Goal: Transaction & Acquisition: Purchase product/service

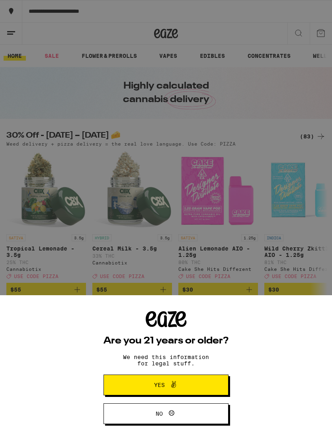
click at [203, 380] on button "Yes" at bounding box center [166, 384] width 125 height 21
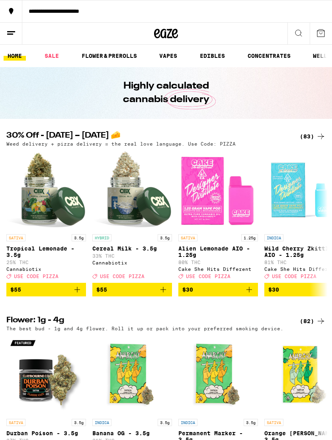
click at [12, 30] on icon at bounding box center [11, 33] width 10 height 10
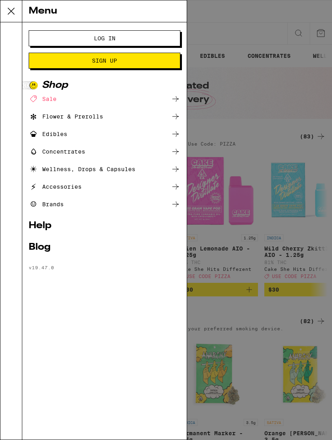
click at [109, 38] on span "Log In" at bounding box center [105, 38] width 22 height 6
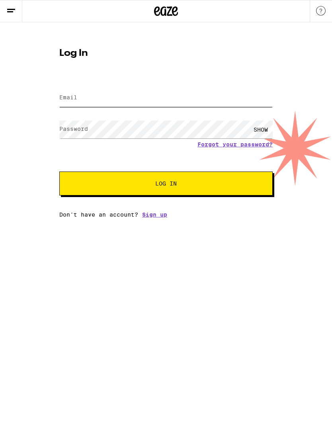
click at [208, 101] on input "Email" at bounding box center [166, 98] width 214 height 18
type input "[EMAIL_ADDRESS][DOMAIN_NAME]"
click at [166, 184] on button "Log In" at bounding box center [166, 183] width 214 height 24
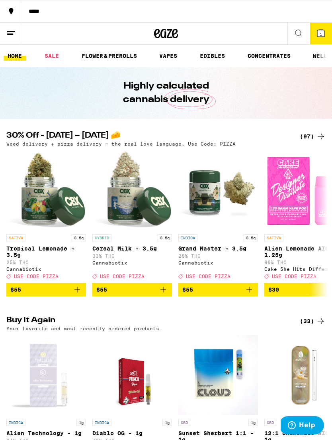
click at [311, 137] on div "(97)" at bounding box center [313, 137] width 26 height 10
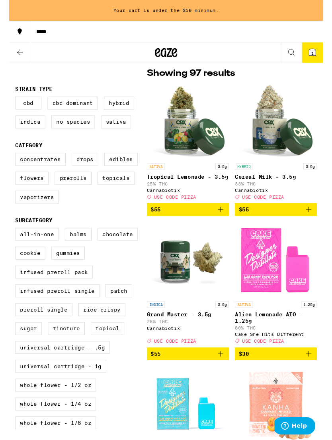
scroll to position [62, 0]
click at [41, 215] on label "Vaporizers" at bounding box center [29, 208] width 46 height 14
click at [8, 163] on input "Vaporizers" at bounding box center [8, 163] width 0 height 0
checkbox input "true"
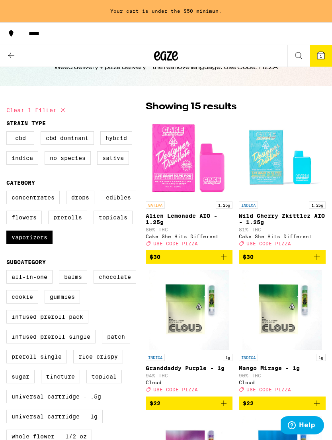
scroll to position [31, 0]
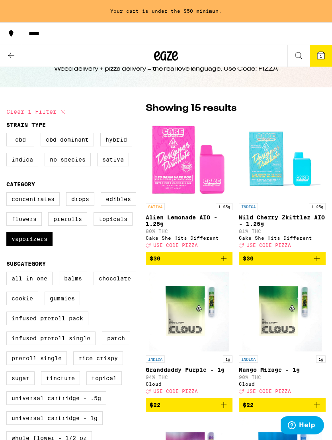
click at [18, 56] on button at bounding box center [11, 56] width 22 height 22
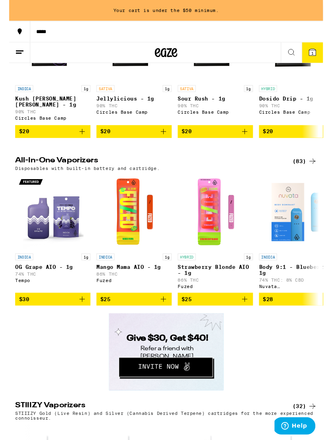
scroll to position [898, 0]
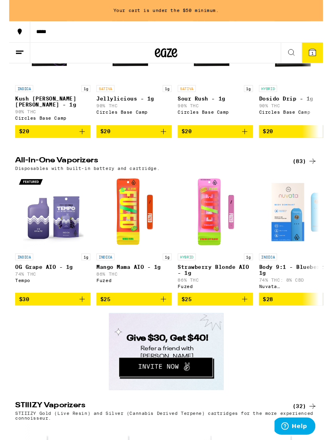
click at [310, 175] on div "(83)" at bounding box center [313, 170] width 26 height 10
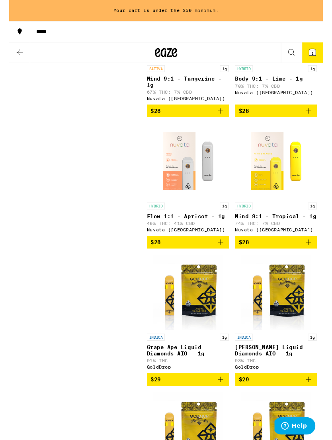
scroll to position [594, 0]
click at [223, 261] on icon "Add to bag" at bounding box center [224, 256] width 10 height 10
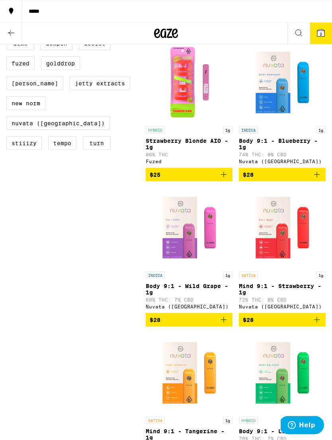
scroll to position [0, 0]
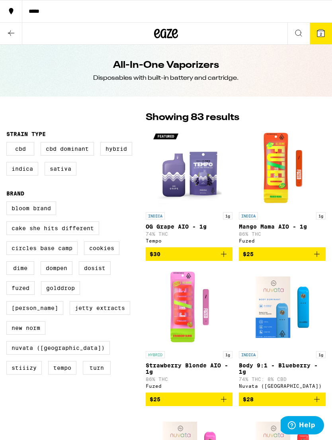
click at [42, 361] on label "STIIIZY" at bounding box center [23, 368] width 35 height 14
click at [8, 203] on input "STIIIZY" at bounding box center [8, 202] width 0 height 0
checkbox input "true"
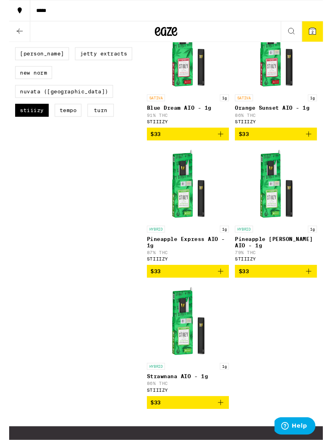
scroll to position [251, 0]
click at [194, 261] on p "Pineapple Express AIO - 1g" at bounding box center [189, 255] width 87 height 13
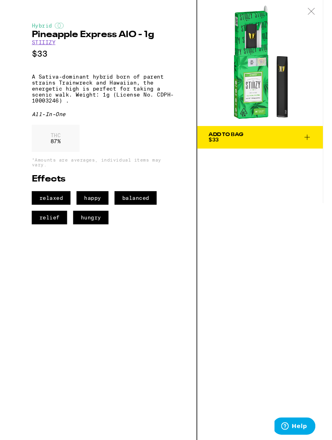
click at [318, 16] on div at bounding box center [320, 12] width 25 height 25
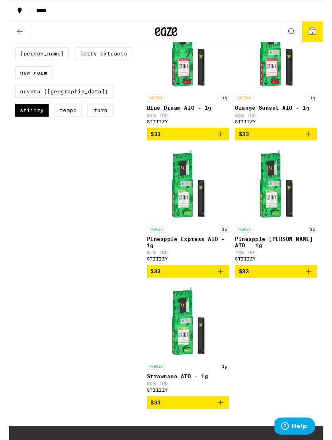
click at [267, 262] on p "Pineapple [PERSON_NAME] AIO - 1g" at bounding box center [282, 255] width 87 height 13
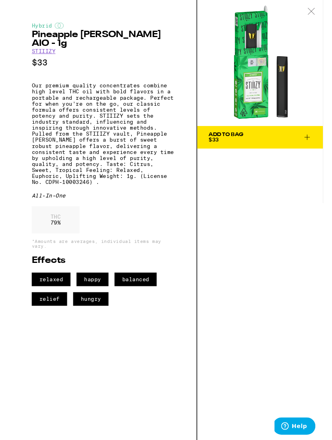
click at [319, 14] on icon at bounding box center [320, 11] width 8 height 7
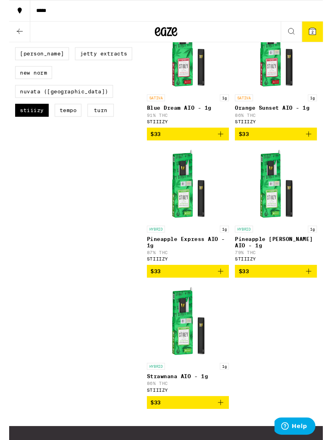
click at [188, 401] on p "Strawnana AIO - 1g" at bounding box center [189, 398] width 87 height 6
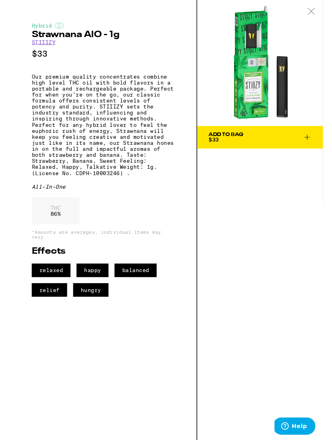
click at [318, 13] on icon at bounding box center [320, 11] width 8 height 7
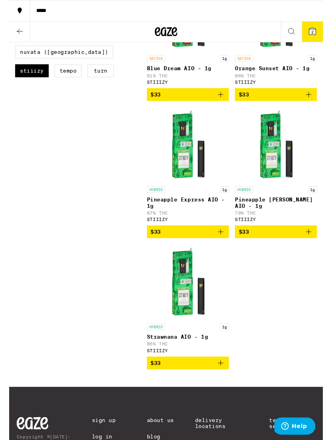
scroll to position [293, 0]
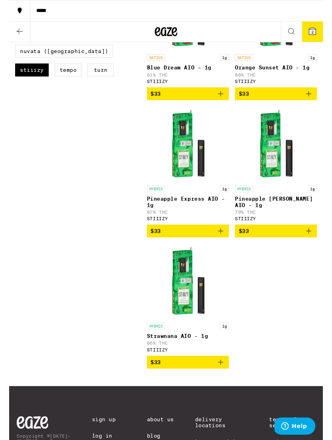
click at [227, 388] on icon "Add to bag" at bounding box center [224, 383] width 10 height 10
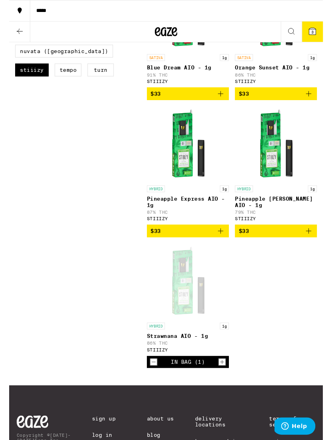
click at [318, 249] on icon "Add to bag" at bounding box center [317, 244] width 10 height 10
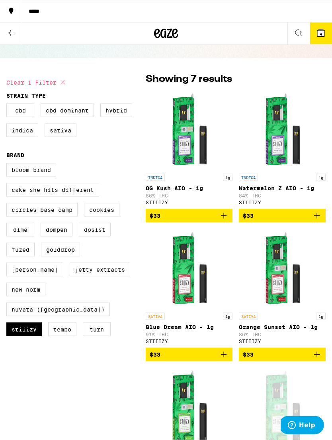
scroll to position [39, 0]
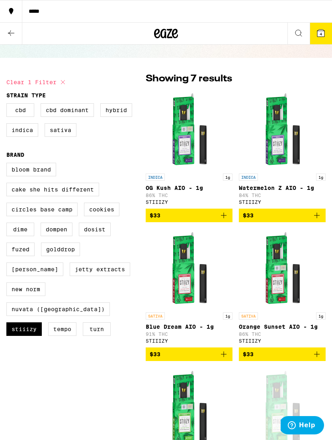
click at [62, 236] on label "Dompen" at bounding box center [57, 229] width 32 height 14
click at [8, 164] on input "Dompen" at bounding box center [8, 164] width 0 height 0
checkbox input "true"
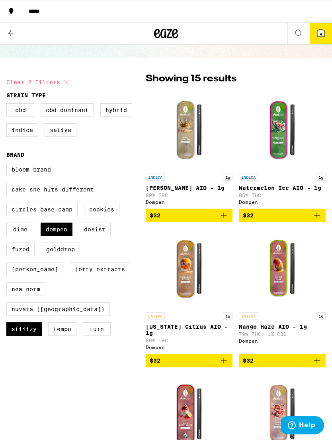
click at [42, 322] on label "STIIIZY" at bounding box center [23, 329] width 35 height 14
click at [8, 164] on input "STIIIZY" at bounding box center [8, 164] width 0 height 0
checkbox input "false"
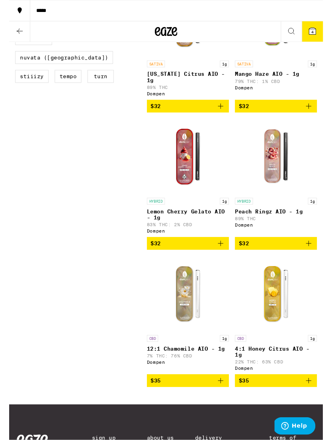
scroll to position [288, 0]
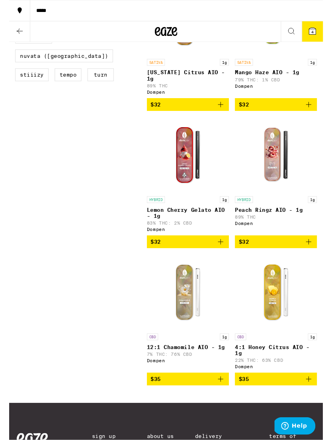
click at [227, 261] on icon "Add to bag" at bounding box center [224, 256] width 10 height 10
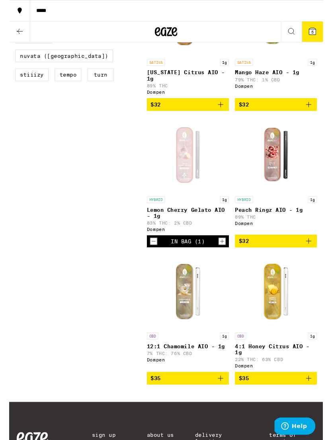
click at [228, 404] on icon "Add to bag" at bounding box center [224, 400] width 10 height 10
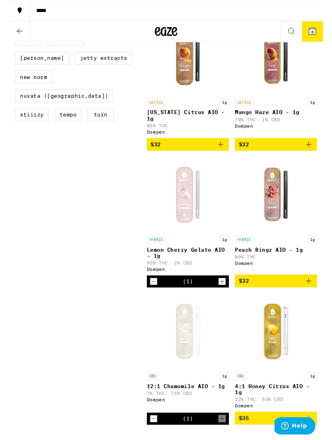
scroll to position [245, 0]
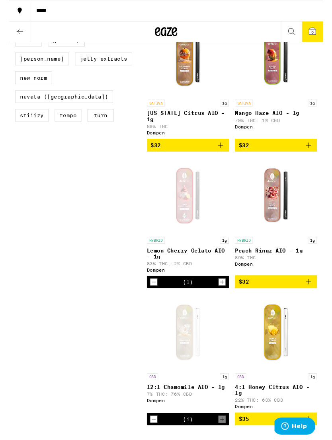
click at [272, 268] on p "Peach Ringz AIO - 1g" at bounding box center [282, 264] width 87 height 6
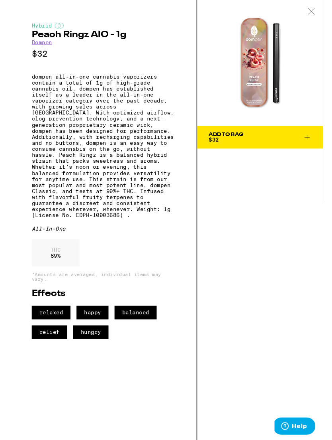
click at [318, 16] on div at bounding box center [320, 12] width 25 height 25
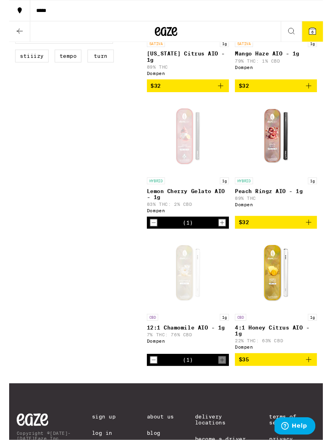
click at [318, 240] on icon "Add to bag" at bounding box center [317, 235] width 10 height 10
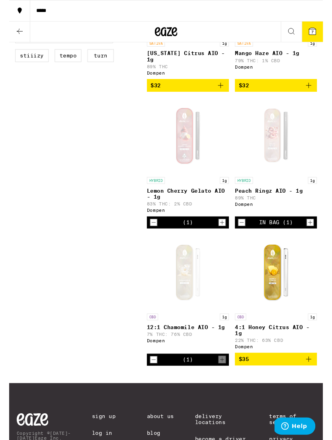
click at [248, 240] on icon "Decrement" at bounding box center [246, 235] width 7 height 10
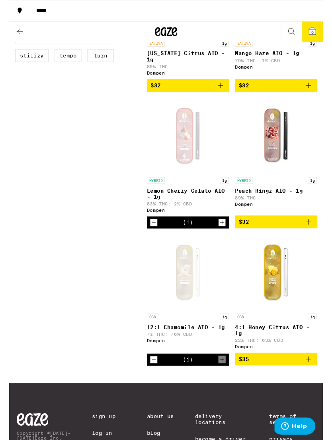
click at [319, 239] on icon "Add to bag" at bounding box center [317, 235] width 10 height 10
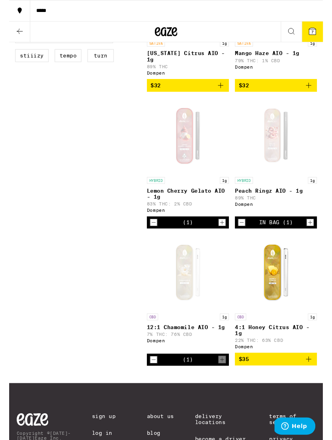
click at [229, 239] on button "Increment" at bounding box center [226, 235] width 8 height 8
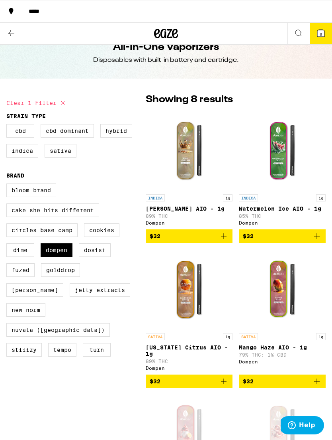
scroll to position [0, 0]
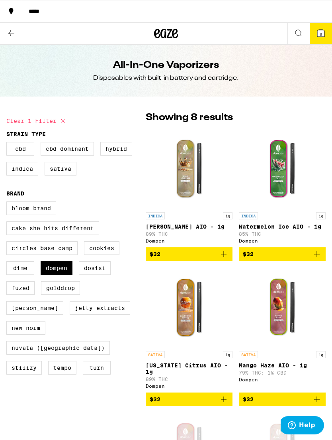
click at [49, 275] on label "Dompen" at bounding box center [57, 268] width 32 height 14
click at [8, 203] on input "Dompen" at bounding box center [8, 202] width 0 height 0
checkbox input "false"
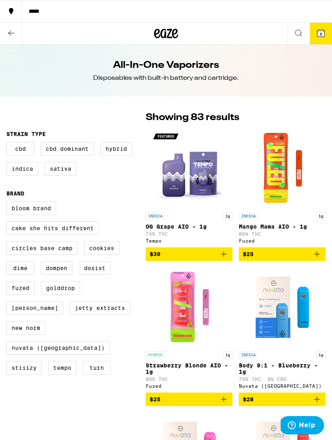
click at [27, 155] on label "CBD" at bounding box center [20, 149] width 28 height 14
click at [8, 143] on input "CBD" at bounding box center [8, 143] width 0 height 0
checkbox input "true"
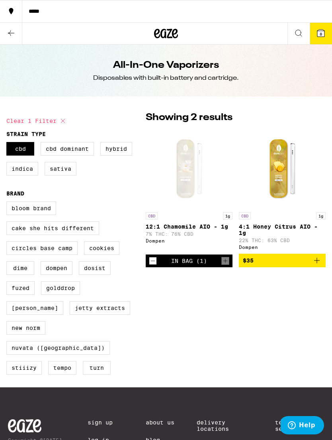
click at [13, 35] on icon at bounding box center [11, 33] width 10 height 10
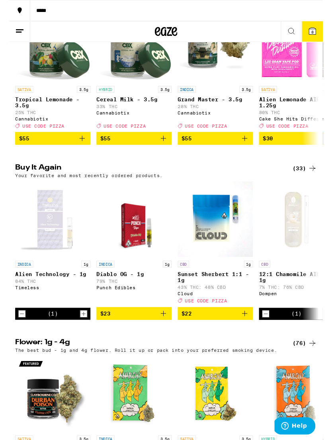
scroll to position [143, 0]
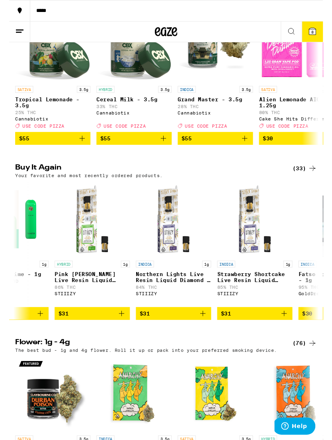
click at [320, 36] on span "8" at bounding box center [321, 33] width 2 height 5
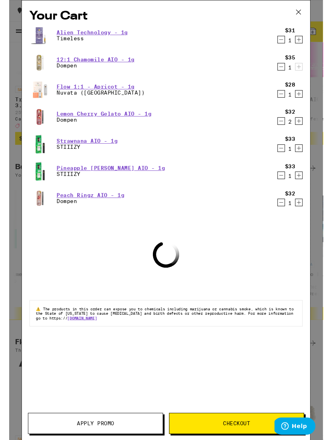
scroll to position [0, 564]
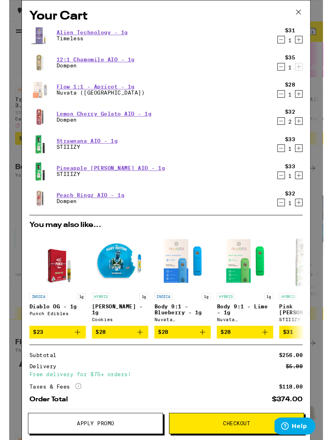
click at [288, 185] on icon "Decrement" at bounding box center [288, 185] width 4 height 0
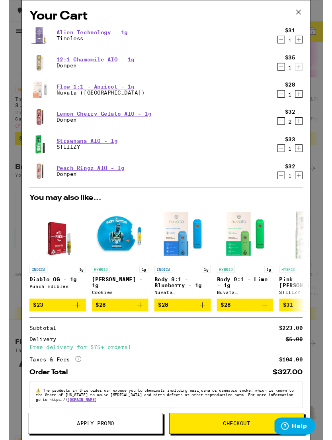
click at [287, 159] on icon "Decrement" at bounding box center [288, 157] width 7 height 10
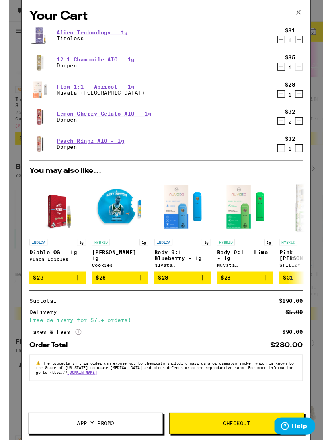
click at [289, 46] on icon "Decrement" at bounding box center [288, 42] width 7 height 10
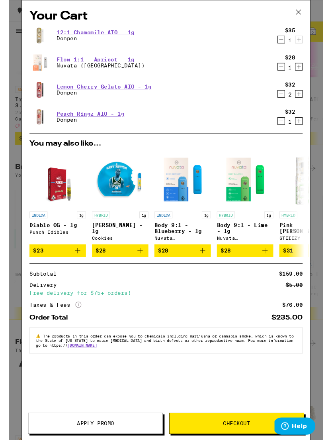
click at [287, 74] on icon "Decrement" at bounding box center [288, 71] width 7 height 10
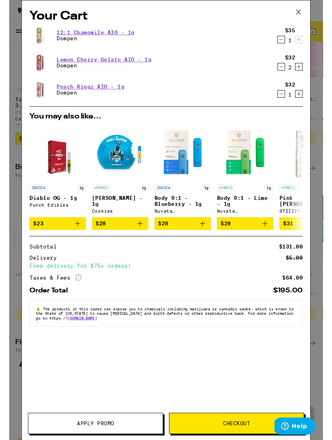
click at [308, 102] on icon "Increment" at bounding box center [306, 99] width 7 height 10
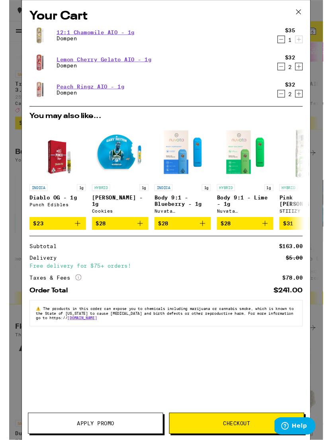
scroll to position [169, 0]
click at [308, 13] on icon at bounding box center [306, 13] width 12 height 12
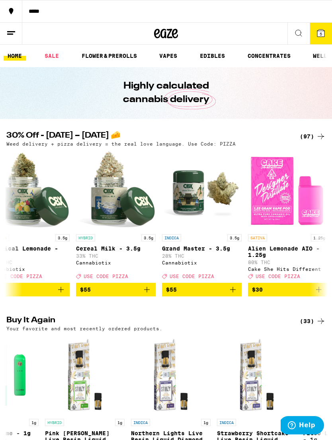
click at [321, 34] on span "5" at bounding box center [321, 33] width 2 height 5
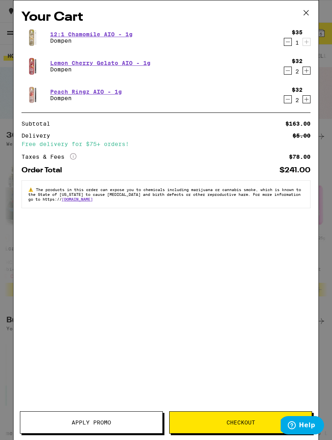
click at [113, 417] on button "Apply Promo" at bounding box center [91, 422] width 143 height 22
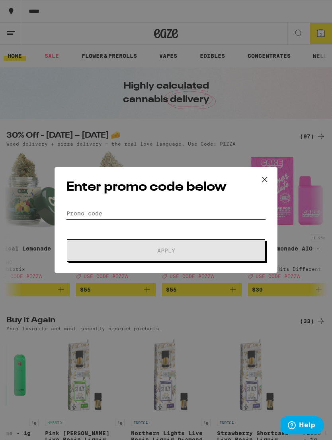
click at [191, 214] on input "Promo Code" at bounding box center [166, 213] width 200 height 12
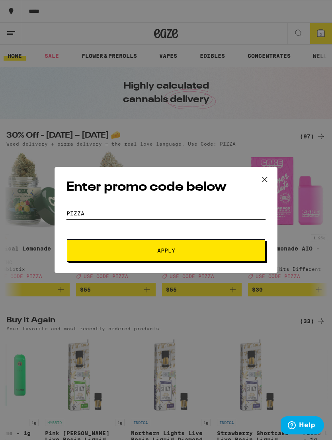
type input "Pizza"
click at [186, 247] on button "Apply" at bounding box center [166, 250] width 198 height 22
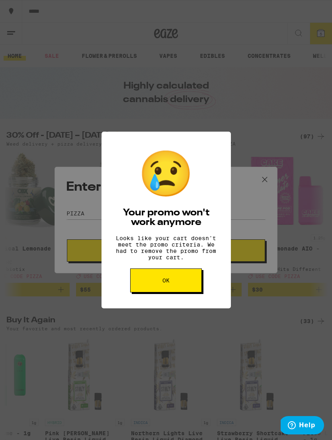
click at [191, 285] on button "OK" at bounding box center [166, 280] width 72 height 24
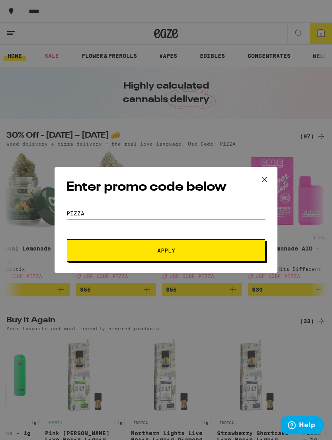
click at [265, 181] on icon at bounding box center [265, 179] width 12 height 12
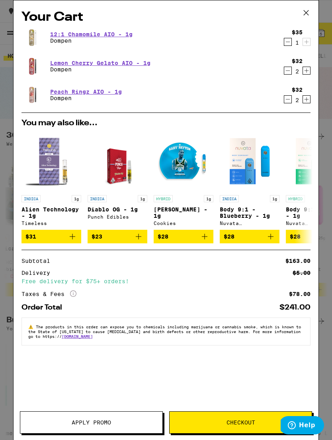
click at [246, 421] on span "Checkout" at bounding box center [241, 422] width 29 height 6
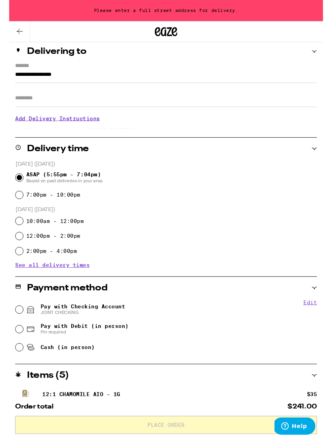
scroll to position [92, 0]
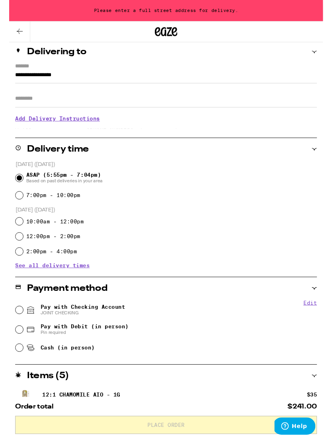
click at [45, 325] on span "Pay with Checking Account JOINT CHECKING" at bounding box center [78, 327] width 90 height 13
click at [15, 325] on input "Pay with Checking Account JOINT CHECKING" at bounding box center [11, 328] width 8 height 8
radio input "true"
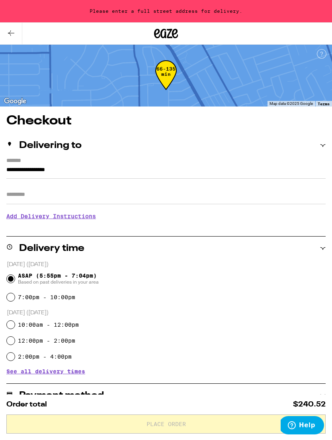
scroll to position [0, 0]
